Goal: Check status: Check status

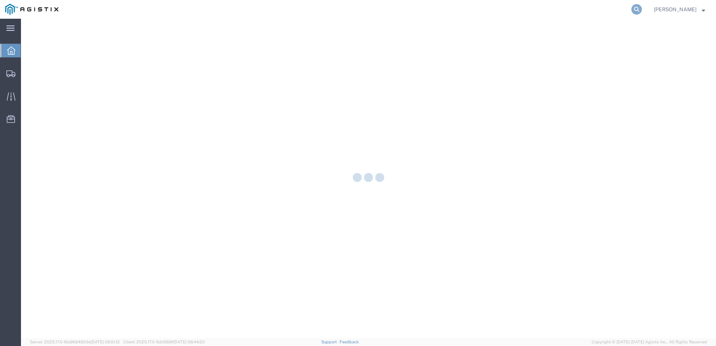
click at [642, 9] on icon at bounding box center [636, 9] width 10 height 10
click at [549, 8] on input "search" at bounding box center [518, 9] width 228 height 18
paste input "56525475"
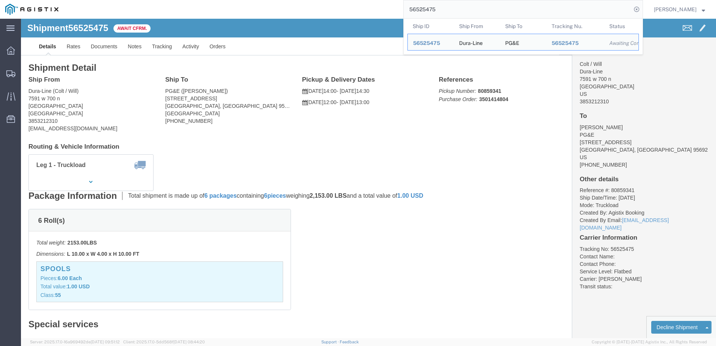
drag, startPoint x: 458, startPoint y: 7, endPoint x: 394, endPoint y: 10, distance: 64.5
click at [394, 10] on div "56525475 Ship ID Ship From Ship To Tracking Nu. Status Ship ID 56525475 Ship Fr…" at bounding box center [353, 9] width 579 height 19
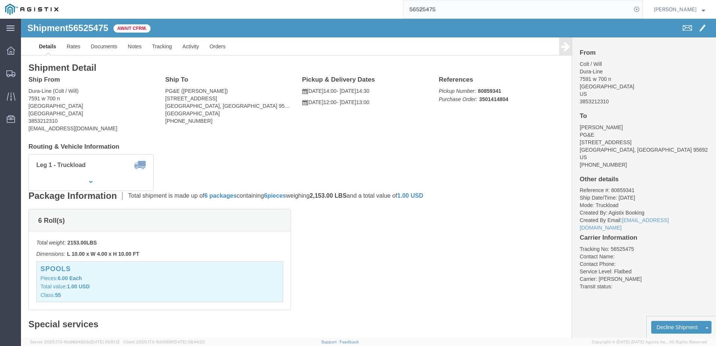
paste input "699"
click link "Notes"
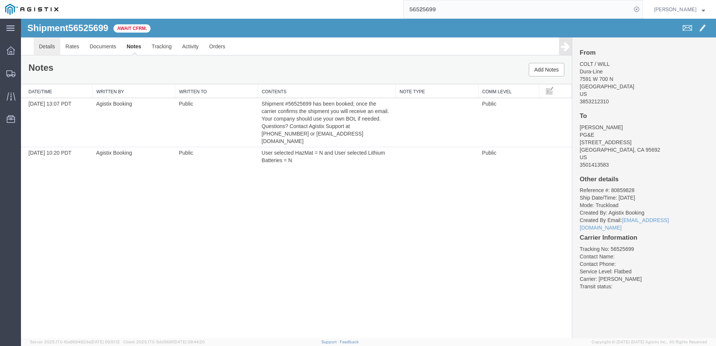
click at [55, 47] on link "Details" at bounding box center [47, 46] width 27 height 18
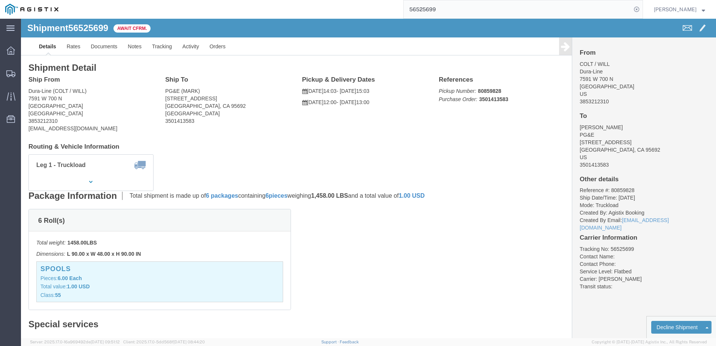
drag, startPoint x: 496, startPoint y: 10, endPoint x: 489, endPoint y: 10, distance: 7.5
click at [496, 10] on input "56525699" at bounding box center [518, 9] width 228 height 18
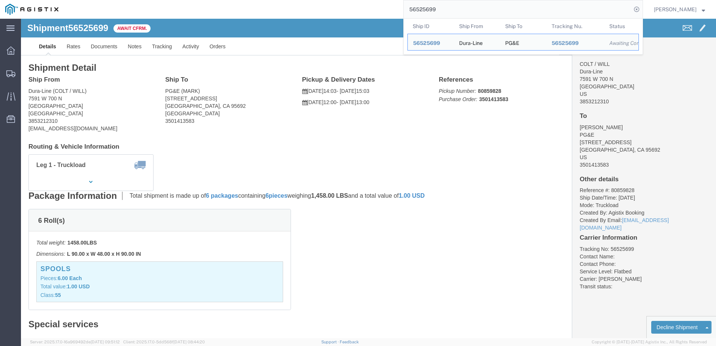
drag, startPoint x: 489, startPoint y: 10, endPoint x: 391, endPoint y: 15, distance: 97.8
click at [391, 15] on div "56525699 Ship ID Ship From Ship To Tracking Nu. Status Ship ID 56525699 Ship Fr…" at bounding box center [353, 9] width 579 height 19
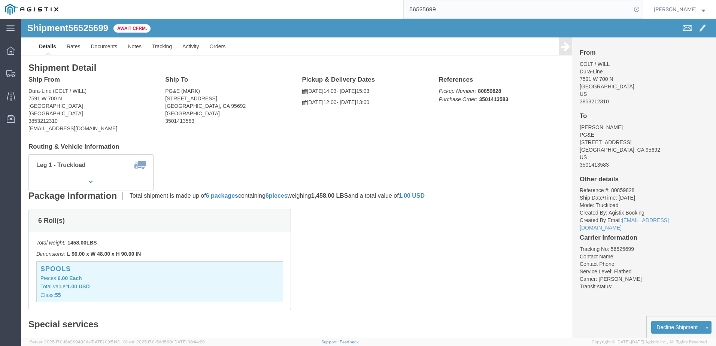
paste input "9557"
type input "56529557"
